Goal: Transaction & Acquisition: Purchase product/service

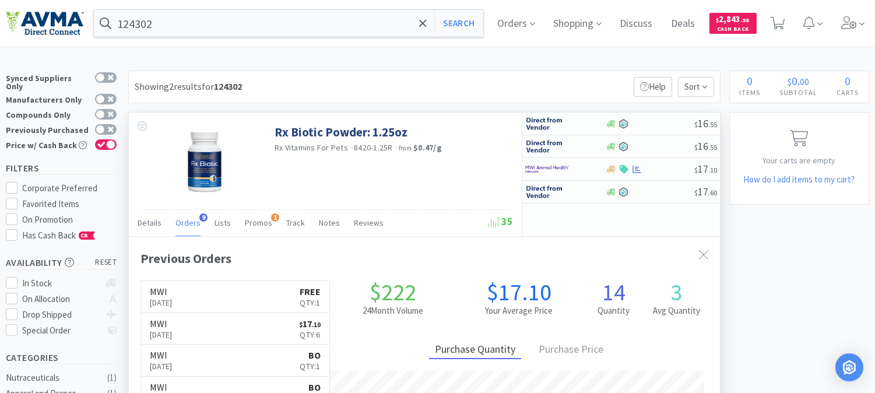
scroll to position [312, 591]
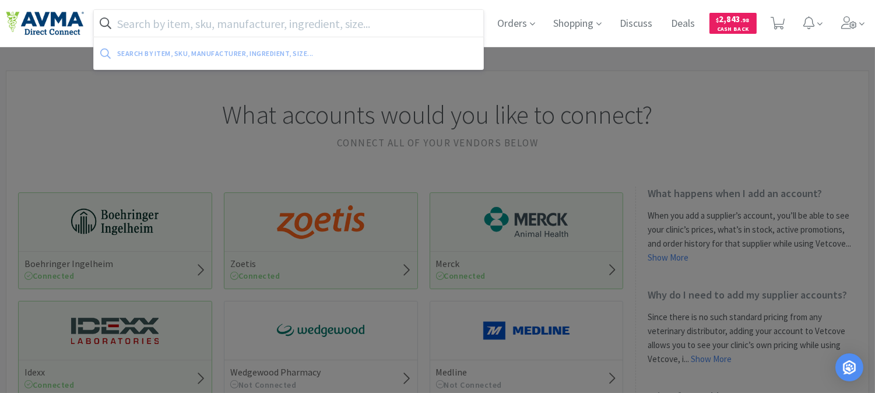
click at [204, 26] on input "text" at bounding box center [289, 23] width 390 height 27
paste input "048362"
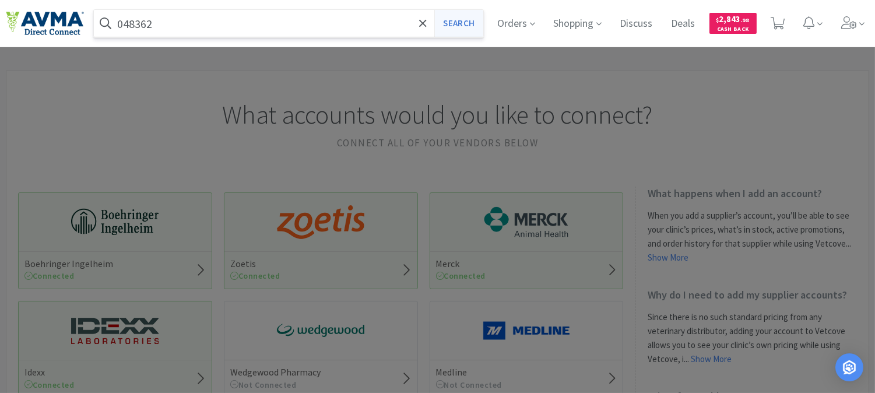
type input "048362"
click at [445, 15] on button "Search" at bounding box center [459, 23] width 48 height 27
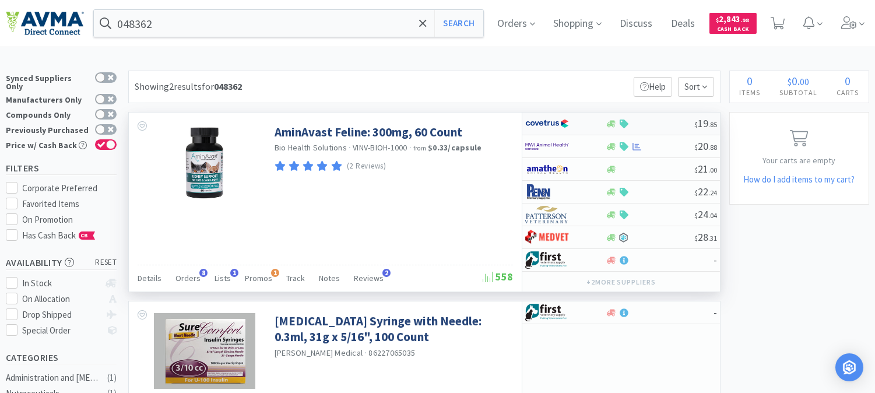
click at [550, 123] on img at bounding box center [548, 123] width 44 height 17
select select "1"
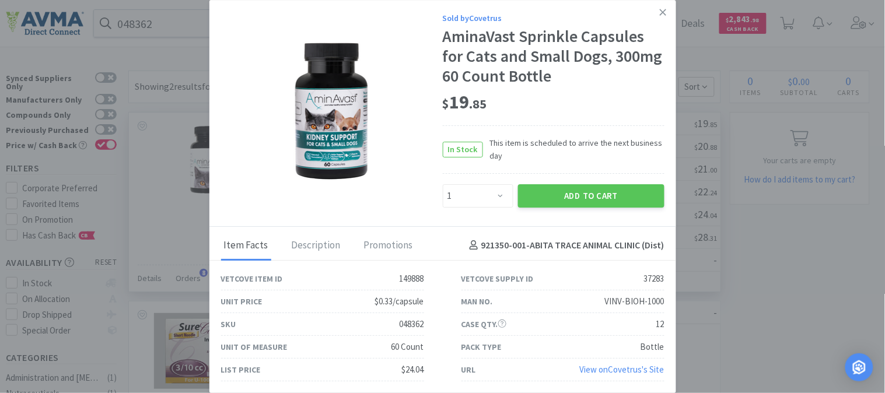
click at [464, 72] on div "AminaVast Sprinkle Capsules for Cats and Small Dogs, 300mg 60 Count Bottle" at bounding box center [554, 56] width 222 height 59
click at [344, 117] on img at bounding box center [332, 110] width 84 height 146
click at [668, 14] on link at bounding box center [663, 12] width 20 height 25
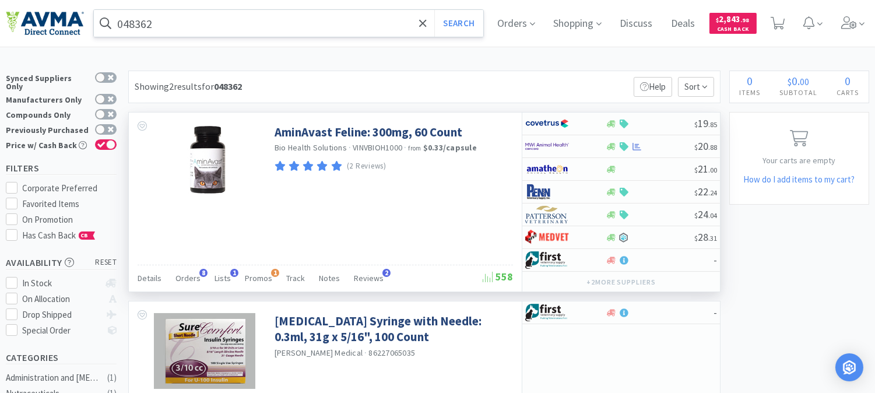
click at [231, 15] on input "048362" at bounding box center [289, 23] width 390 height 27
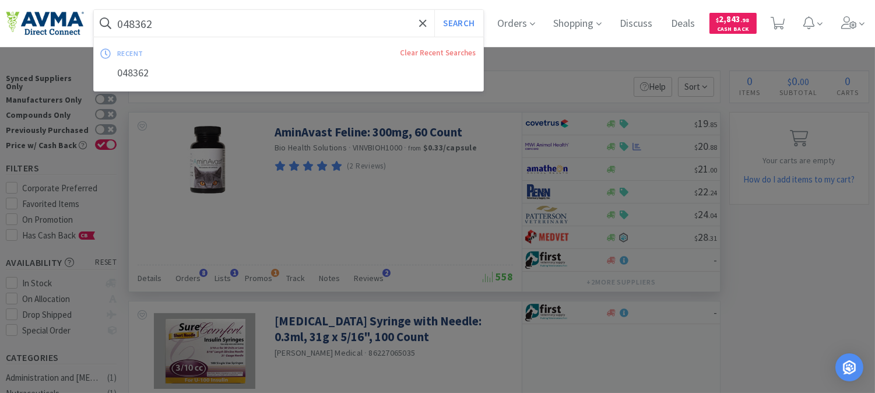
paste input "78865228"
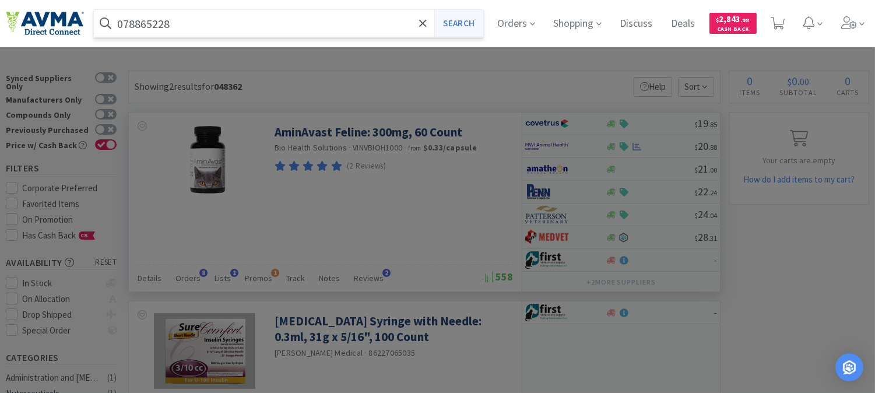
type input "078865228"
click at [474, 15] on button "Search" at bounding box center [459, 23] width 48 height 27
